Goal: Information Seeking & Learning: Find specific fact

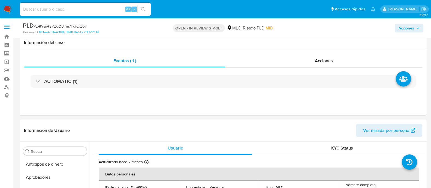
select select "10"
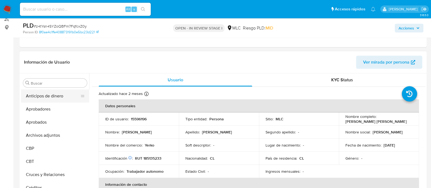
click at [51, 97] on button "Anticipos de dinero" at bounding box center [53, 95] width 64 height 13
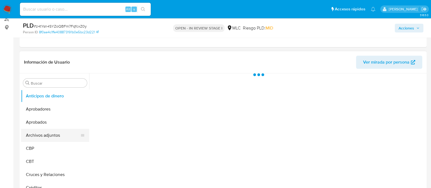
click at [49, 135] on button "Archivos adjuntos" at bounding box center [53, 135] width 64 height 13
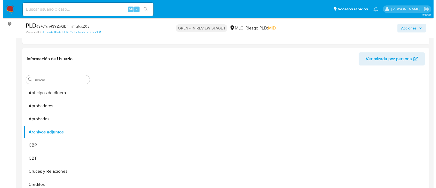
scroll to position [83, 0]
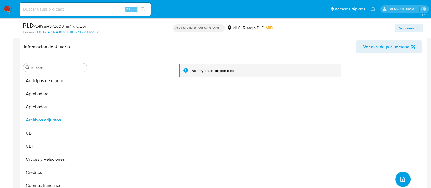
click at [399, 179] on icon "upload-file" at bounding box center [402, 179] width 7 height 7
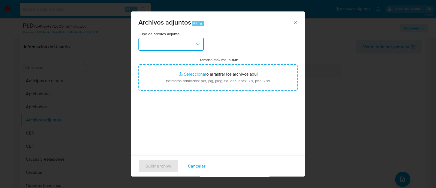
click at [188, 44] on button "button" at bounding box center [170, 44] width 65 height 13
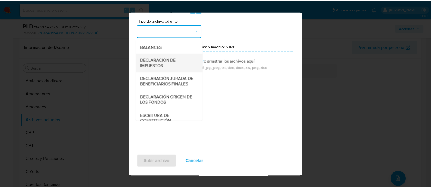
scroll to position [56, 0]
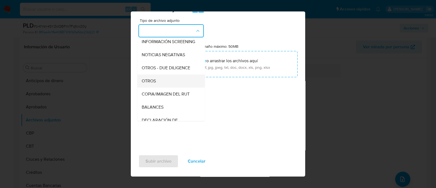
click at [156, 84] on span "OTROS" at bounding box center [149, 80] width 14 height 5
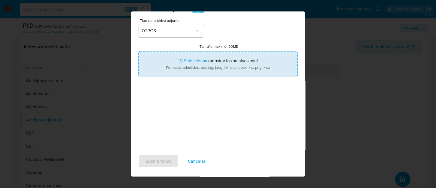
click at [192, 63] on input "Tamaño máximo: 50MB Seleccionar archivos" at bounding box center [217, 64] width 159 height 26
type input "C:\fakepath\AM 15596196 - 13_10_2025.xlsx"
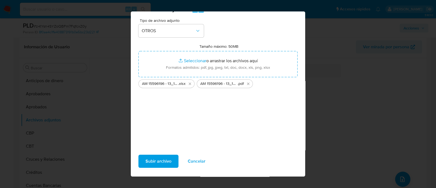
click at [170, 163] on span "Subir archivo" at bounding box center [159, 161] width 26 height 12
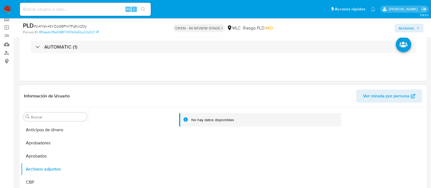
scroll to position [34, 0]
click at [48, 142] on button "Aprobadores" at bounding box center [53, 143] width 64 height 13
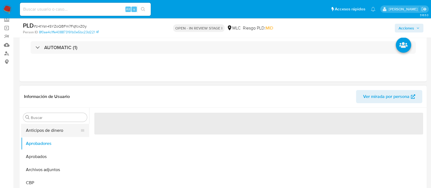
click at [52, 133] on button "Anticipos de dinero" at bounding box center [53, 130] width 64 height 13
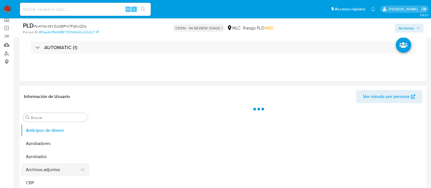
click at [33, 172] on button "Archivos adjuntos" at bounding box center [53, 169] width 64 height 13
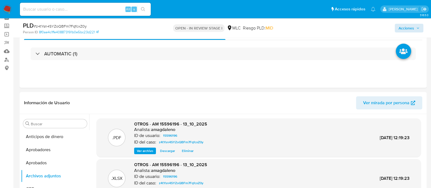
scroll to position [0, 0]
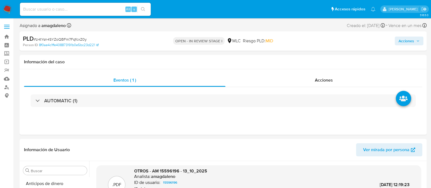
click at [399, 38] on span "Acciones" at bounding box center [406, 41] width 16 height 9
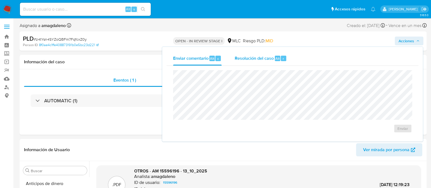
click at [252, 60] on span "Resolución del caso" at bounding box center [254, 58] width 39 height 6
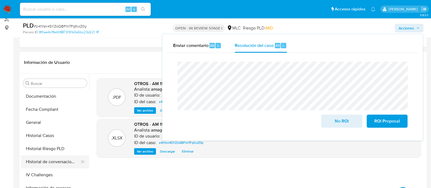
scroll to position [170, 0]
click at [47, 137] on button "Historial Casos" at bounding box center [53, 135] width 64 height 13
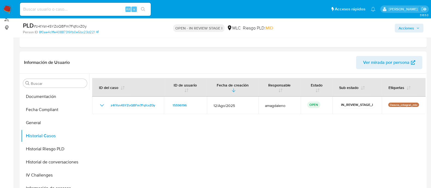
click at [408, 28] on span "Acciones" at bounding box center [406, 28] width 16 height 9
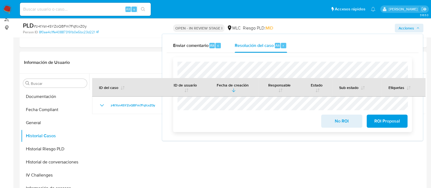
click at [343, 122] on span "No ROI" at bounding box center [341, 121] width 27 height 12
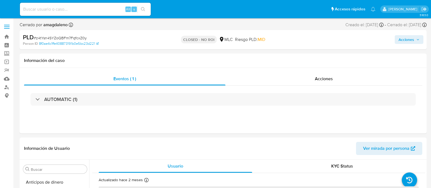
select select "10"
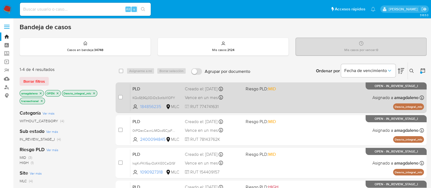
click at [153, 107] on span "184856235" at bounding box center [152, 107] width 25 height 6
click at [257, 93] on div "PLD KQo5fj9Gj0DiDz3otIbX1OFY 184856235 MLC Riesgo PLD: MID Creado el: 12/08/202…" at bounding box center [276, 98] width 293 height 28
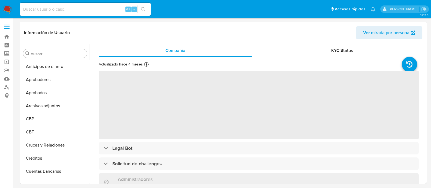
select select "10"
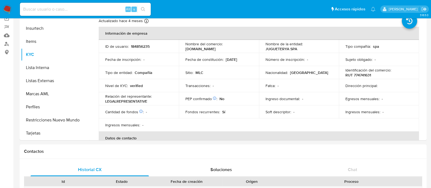
scroll to position [46, 0]
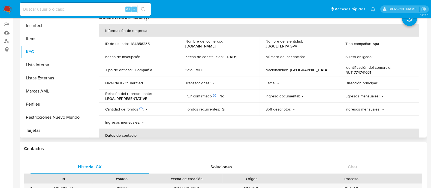
click at [358, 72] on p "RUT 774741631" at bounding box center [358, 72] width 26 height 5
copy p "774741631"
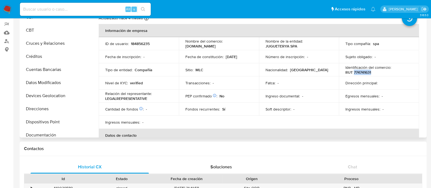
scroll to position [31, 0]
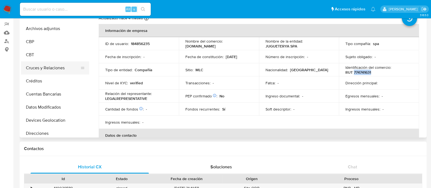
click at [59, 70] on button "Cruces y Relaciones" at bounding box center [53, 67] width 64 height 13
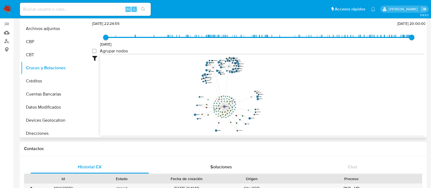
drag, startPoint x: 299, startPoint y: 90, endPoint x: 293, endPoint y: 115, distance: 25.9
click at [293, 115] on icon "device-5f4c795d08813b0017a00bb6  device-615e1ea108813b001813726f  device-5f1f…" at bounding box center [262, 94] width 325 height 79
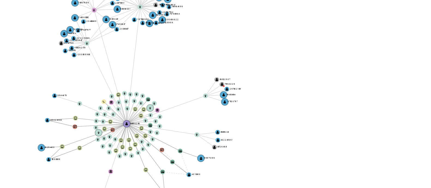
scroll to position [46, 0]
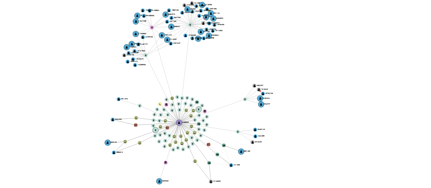
drag, startPoint x: 286, startPoint y: 96, endPoint x: 289, endPoint y: 95, distance: 2.8
click at [289, 95] on icon "device-5f4c795d08813b0017a00bb6  device-615e1ea108813b001813726f  device-5f1f…" at bounding box center [262, 94] width 325 height 79
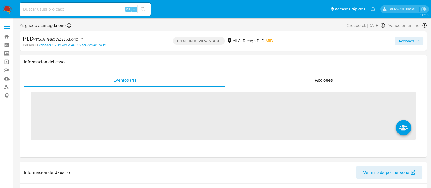
scroll to position [269, 0]
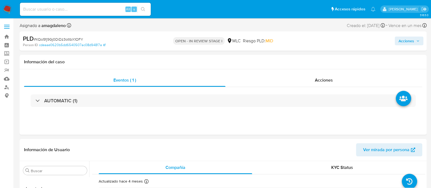
select select "10"
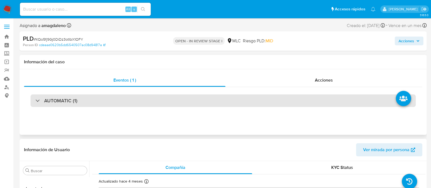
click at [266, 96] on div "AUTOMATIC (1)" at bounding box center [223, 100] width 385 height 13
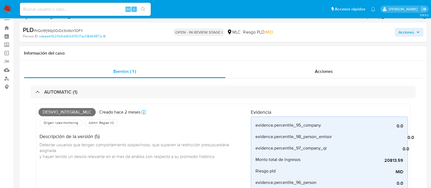
scroll to position [68, 0]
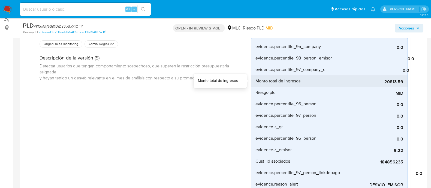
click at [388, 84] on span "20813.59" at bounding box center [362, 81] width 82 height 5
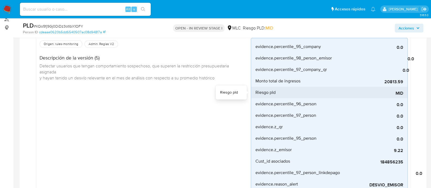
click at [375, 88] on div "MID" at bounding box center [362, 92] width 82 height 11
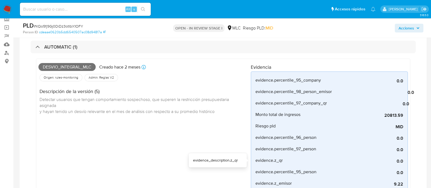
scroll to position [34, 0]
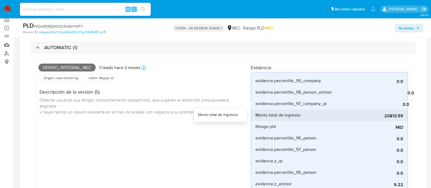
click at [387, 116] on span "20813.59" at bounding box center [362, 115] width 82 height 5
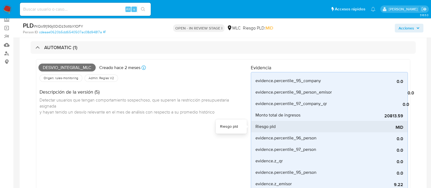
click at [361, 123] on div "MID" at bounding box center [362, 126] width 82 height 11
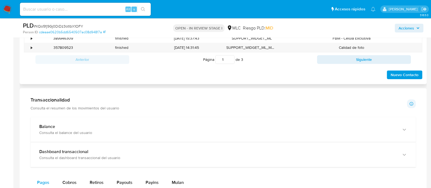
scroll to position [681, 0]
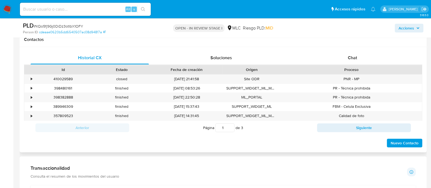
click at [348, 69] on div "Proceso" at bounding box center [351, 69] width 133 height 5
click at [350, 57] on span "Chat" at bounding box center [352, 57] width 9 height 6
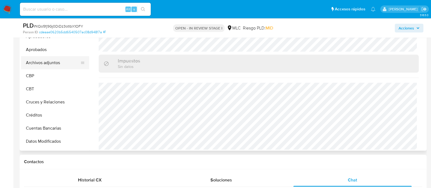
scroll to position [0, 0]
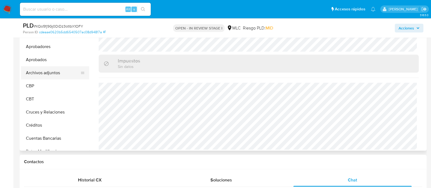
click at [51, 70] on button "Archivos adjuntos" at bounding box center [53, 72] width 64 height 13
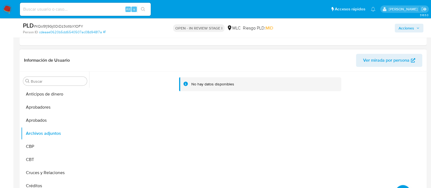
click at [401, 166] on div "No hay datos disponibles" at bounding box center [257, 141] width 336 height 140
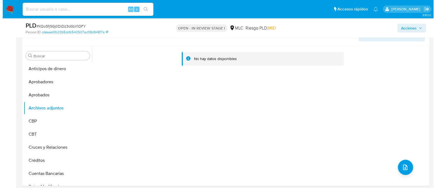
scroll to position [560, 0]
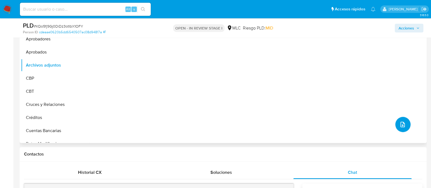
click at [399, 127] on button "upload-file" at bounding box center [402, 124] width 15 height 15
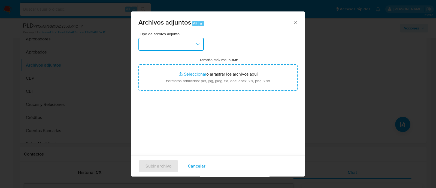
click at [171, 39] on button "button" at bounding box center [170, 44] width 65 height 13
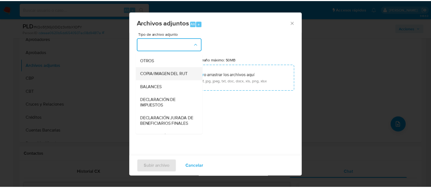
scroll to position [56, 0]
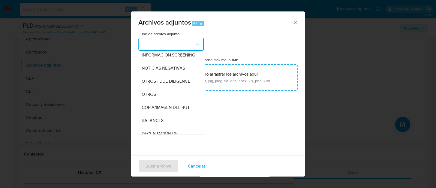
drag, startPoint x: 164, startPoint y: 100, endPoint x: 177, endPoint y: 91, distance: 15.4
click at [164, 100] on div "OTROS" at bounding box center [170, 94] width 56 height 13
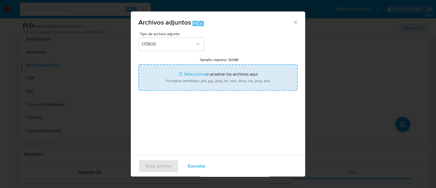
click at [198, 73] on input "Tamaño máximo: 50MB Seleccionar archivos" at bounding box center [217, 77] width 159 height 26
click at [188, 72] on input "Tamaño máximo: 50MB Seleccionar archivos" at bounding box center [217, 77] width 159 height 26
type input "C:\fakepath\AM 184856235 - 13_10_2025.xlsx"
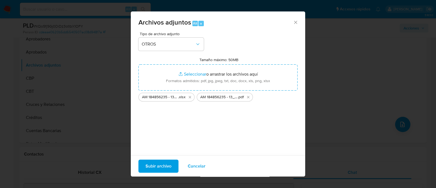
click at [156, 166] on span "Subir archivo" at bounding box center [159, 166] width 26 height 12
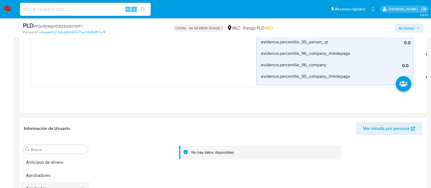
scroll to position [492, 0]
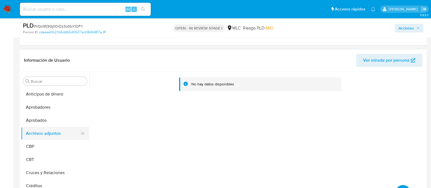
click at [53, 135] on button "Archivos adjuntos" at bounding box center [53, 133] width 64 height 13
click at [53, 123] on button "Aprobados" at bounding box center [53, 120] width 64 height 13
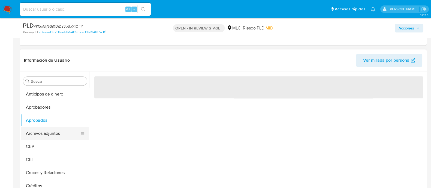
click at [53, 130] on button "Archivos adjuntos" at bounding box center [53, 133] width 64 height 13
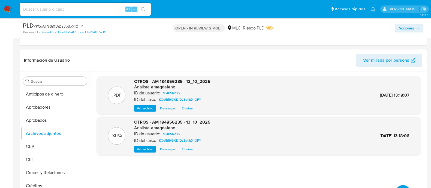
click at [405, 26] on span "Acciones" at bounding box center [406, 28] width 16 height 9
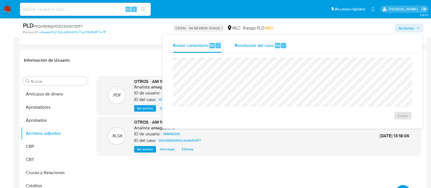
click at [244, 48] on span "Resolución del caso" at bounding box center [254, 45] width 39 height 6
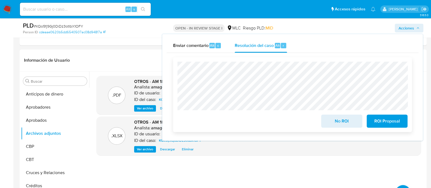
click at [350, 123] on span "No ROI" at bounding box center [341, 121] width 27 height 12
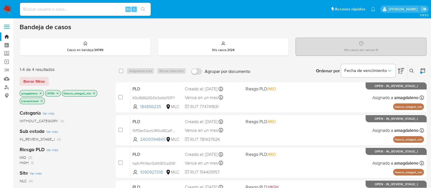
click at [94, 93] on icon "close-filter" at bounding box center [93, 93] width 3 height 3
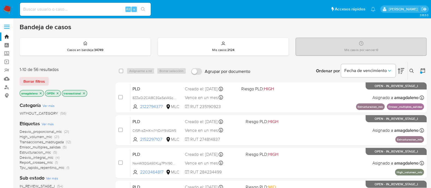
click at [423, 69] on icon at bounding box center [422, 70] width 4 height 4
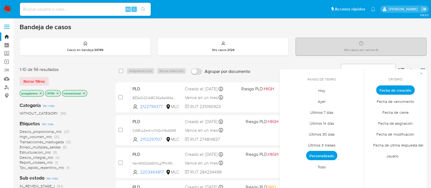
click at [319, 164] on span "Todo" at bounding box center [322, 166] width 20 height 11
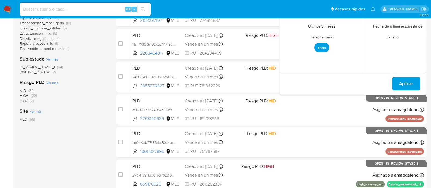
scroll to position [68, 0]
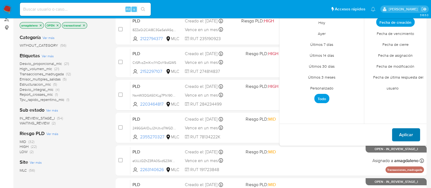
click at [403, 134] on span "Aplicar" at bounding box center [406, 135] width 14 height 12
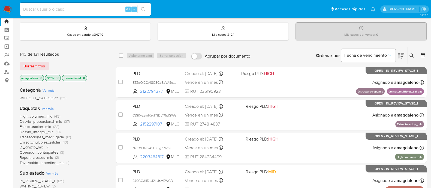
scroll to position [1, 0]
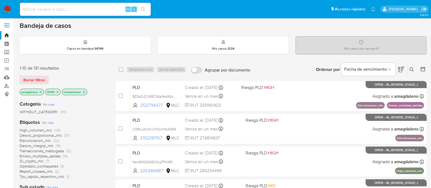
click at [399, 68] on icon at bounding box center [401, 69] width 7 height 7
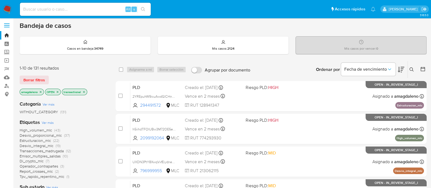
click at [84, 90] on icon "close-filter" at bounding box center [83, 91] width 3 height 3
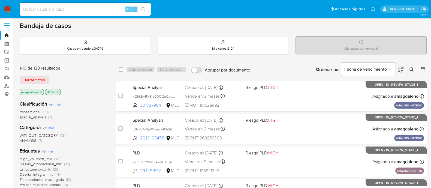
click at [401, 67] on icon at bounding box center [401, 69] width 7 height 7
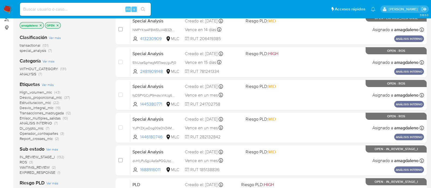
scroll to position [34, 0]
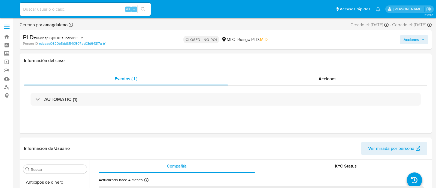
select select "10"
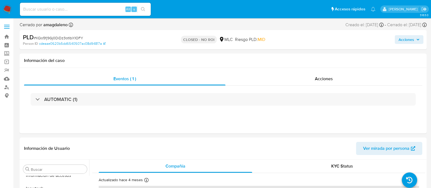
scroll to position [269, 0]
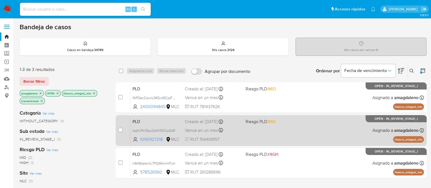
scroll to position [34, 0]
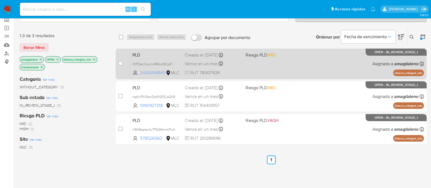
click at [158, 72] on span "2400094845" at bounding box center [152, 73] width 25 height 6
click at [253, 65] on div "PLD 0tPQecCaxnLiMQcd5CjpFCVl 2400094845 MLC Riesgo PLD: MID Creado el: 12/08/20…" at bounding box center [276, 64] width 293 height 28
click at [155, 62] on span "0tPQecCaxnLiMQcd5CjpFCVl" at bounding box center [154, 63] width 45 height 6
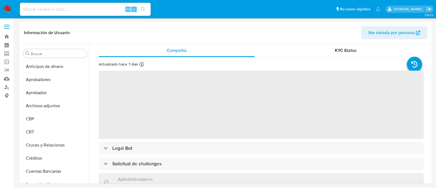
select select "10"
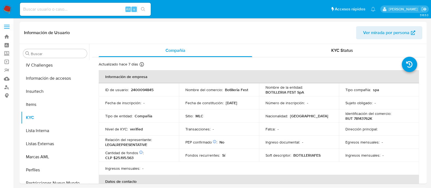
scroll to position [269, 0]
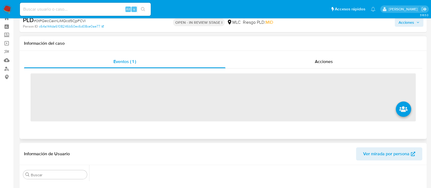
scroll to position [34, 0]
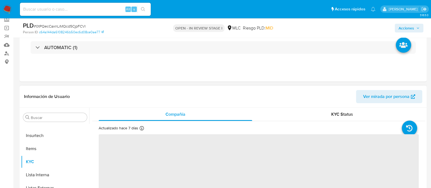
select select "10"
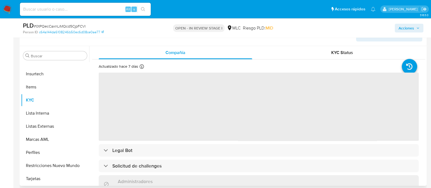
scroll to position [102, 0]
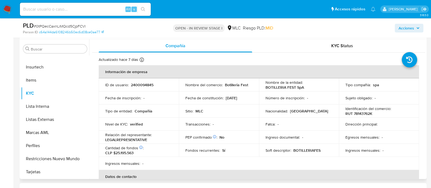
click at [138, 85] on p "2400094845" at bounding box center [142, 84] width 23 height 5
click at [138, 84] on p "2400094845" at bounding box center [142, 84] width 23 height 5
copy p "2400094845"
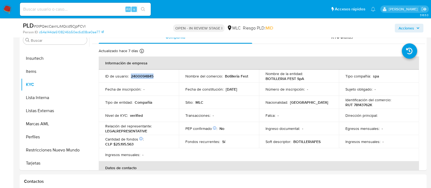
scroll to position [117, 0]
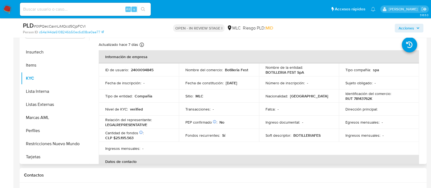
click at [288, 105] on td "Fatca : -" at bounding box center [299, 108] width 80 height 13
click at [361, 97] on p "RUT 78143762K" at bounding box center [358, 98] width 27 height 5
copy p "78143762K"
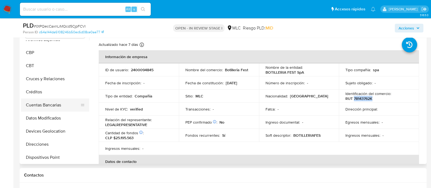
scroll to position [31, 0]
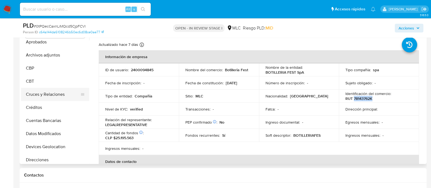
click at [53, 93] on button "Cruces y Relaciones" at bounding box center [53, 94] width 64 height 13
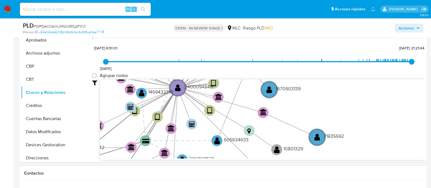
scroll to position [137, 0]
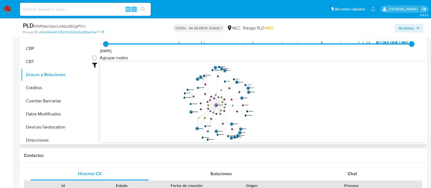
drag, startPoint x: 271, startPoint y: 108, endPoint x: 272, endPoint y: 116, distance: 7.7
click at [275, 110] on icon "device-68aaa348c2da3f3407011756  device-680cdac482f764274b7cd4bd  device-68bd…" at bounding box center [262, 101] width 325 height 79
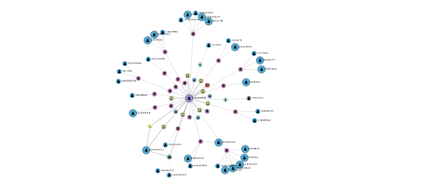
drag, startPoint x: 257, startPoint y: 110, endPoint x: 238, endPoint y: 111, distance: 18.3
click at [238, 111] on icon "device-68aaa348c2da3f3407011756  device-680cdac482f764274b7cd4bd  device-68bd…" at bounding box center [262, 101] width 325 height 79
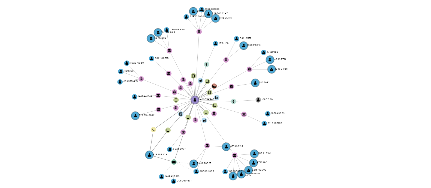
click at [247, 113] on icon "device-68aaa348c2da3f3407011756  device-680cdac482f764274b7cd4bd  device-68bd…" at bounding box center [262, 101] width 325 height 79
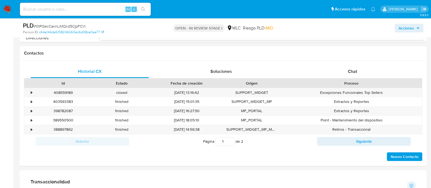
scroll to position [191, 0]
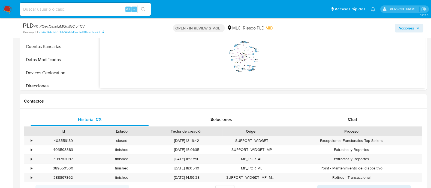
drag, startPoint x: 346, startPoint y: 116, endPoint x: 436, endPoint y: 58, distance: 107.3
click at [345, 116] on div "Chat" at bounding box center [352, 119] width 118 height 13
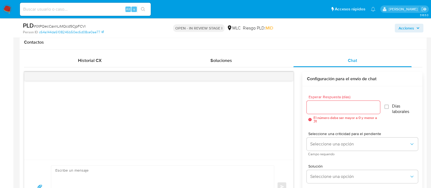
scroll to position [234, 0]
